Goal: Information Seeking & Learning: Learn about a topic

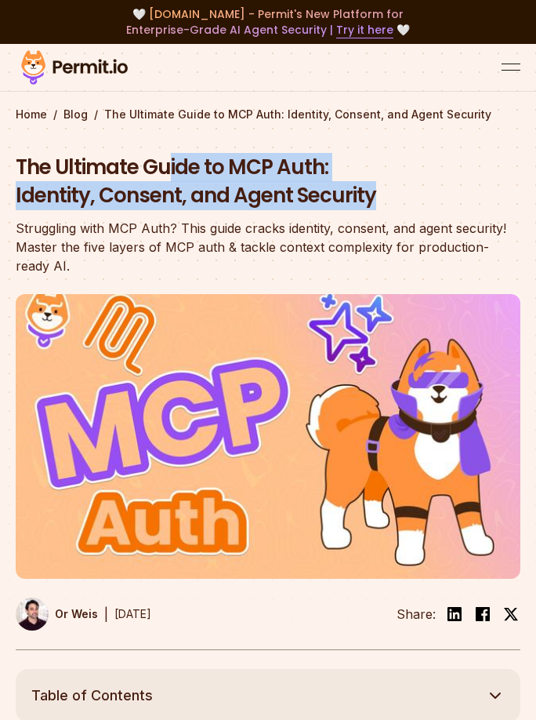
drag, startPoint x: 165, startPoint y: 164, endPoint x: 393, endPoint y: 192, distance: 230.0
click at [393, 192] on h1 "The Ultimate Guide to MCP Auth: Identity, Consent, and Agent Security" at bounding box center [268, 182] width 505 height 56
drag, startPoint x: 413, startPoint y: 195, endPoint x: 182, endPoint y: 168, distance: 232.1
click at [175, 165] on h1 "The Ultimate Guide to MCP Auth: Identity, Consent, and Agent Security" at bounding box center [268, 182] width 505 height 56
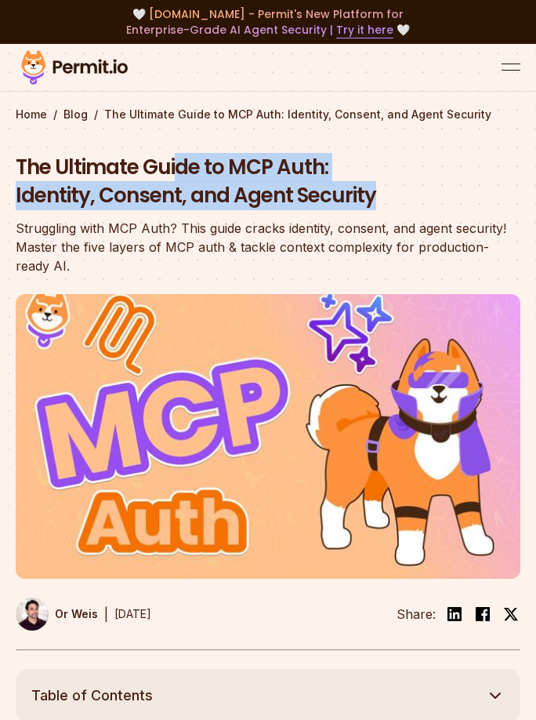
click at [182, 168] on h1 "The Ultimate Guide to MCP Auth: Identity, Consent, and Agent Security" at bounding box center [268, 182] width 505 height 56
drag, startPoint x: 139, startPoint y: 169, endPoint x: 416, endPoint y: 193, distance: 277.9
click at [416, 193] on h1 "The Ultimate Guide to MCP Auth: Identity, Consent, and Agent Security" at bounding box center [268, 182] width 505 height 56
drag, startPoint x: 425, startPoint y: 193, endPoint x: 143, endPoint y: 167, distance: 283.5
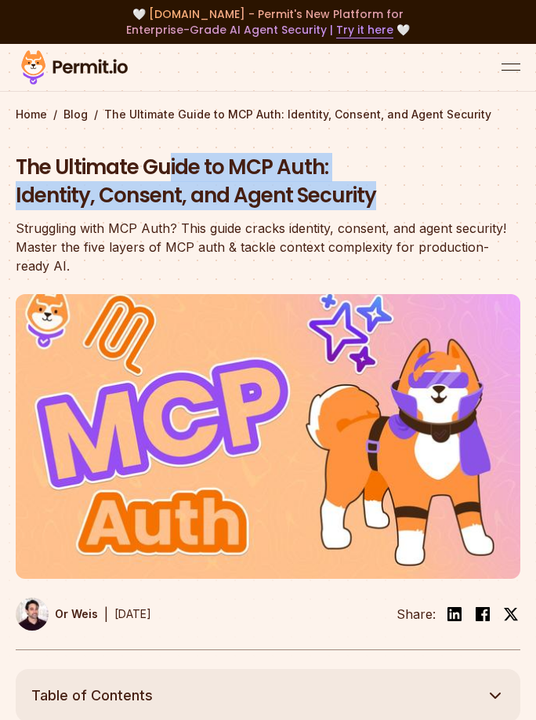
click at [143, 167] on h1 "The Ultimate Guide to MCP Auth: Identity, Consent, and Agent Security" at bounding box center [268, 182] width 505 height 56
drag, startPoint x: 143, startPoint y: 167, endPoint x: 355, endPoint y: 186, distance: 212.6
click at [355, 186] on h1 "The Ultimate Guide to MCP Auth: Identity, Consent, and Agent Security" at bounding box center [268, 182] width 505 height 56
